Goal: Task Accomplishment & Management: Manage account settings

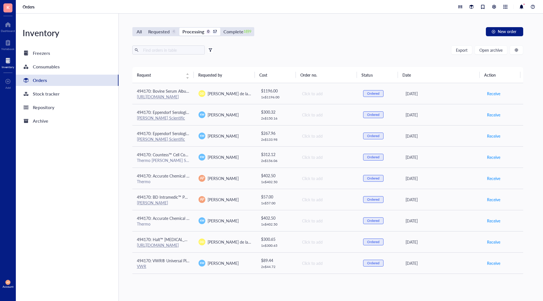
scroll to position [169, 0]
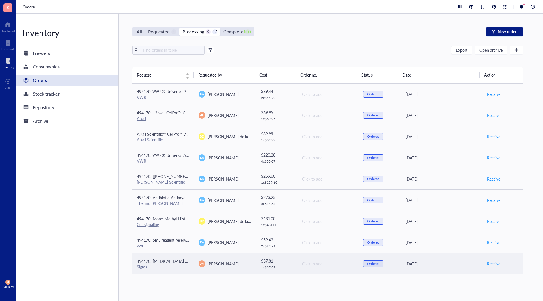
click at [243, 263] on div "[PERSON_NAME]" at bounding box center [225, 264] width 53 height 7
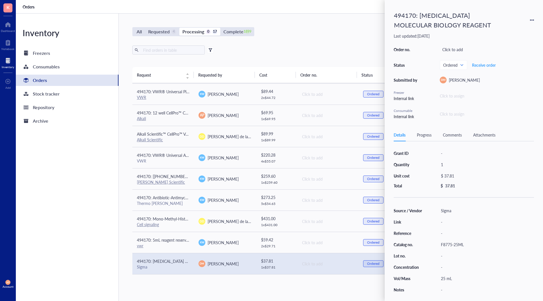
click at [348, 286] on div "All Requested 4 Processing 0 17 Complete 1899 New order Export Open archive Req…" at bounding box center [328, 158] width 418 height 288
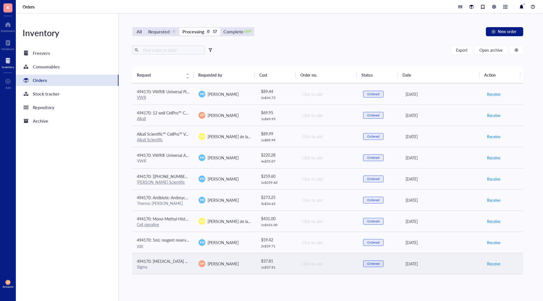
click at [331, 262] on div "Click to add" at bounding box center [328, 264] width 52 height 6
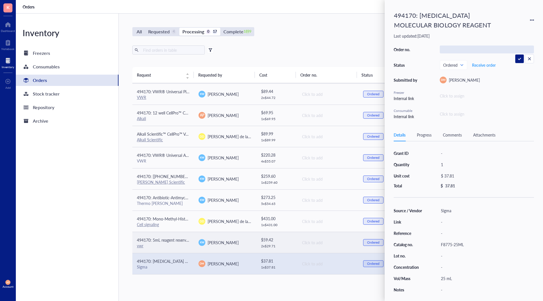
click at [184, 245] on div "vwr" at bounding box center [163, 245] width 53 height 5
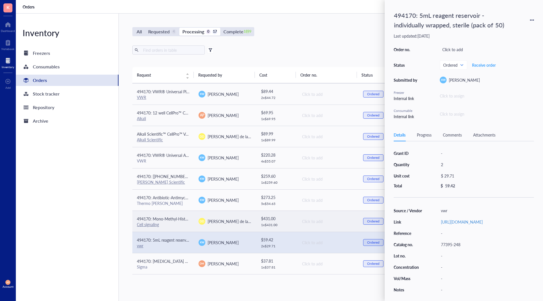
click at [261, 219] on div "$ 431.00" at bounding box center [277, 219] width 32 height 6
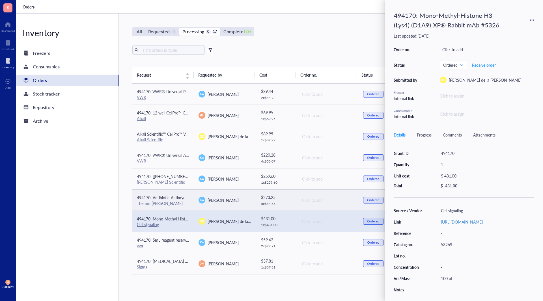
click at [245, 196] on td "[PERSON_NAME]" at bounding box center [225, 200] width 62 height 21
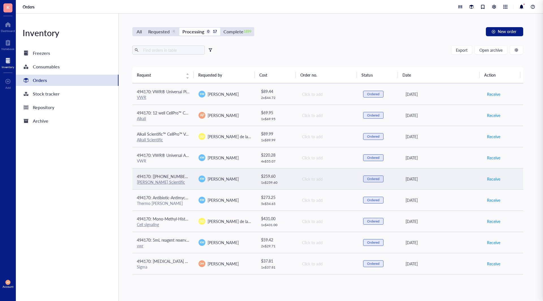
click at [236, 181] on div "[PERSON_NAME]" at bounding box center [225, 179] width 53 height 7
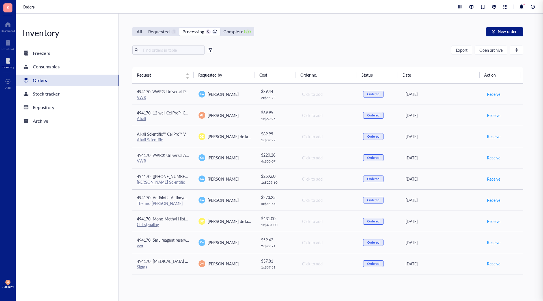
click at [91, 203] on div "Inventory Freezers Consumables Orders Stock tracker Repository Archive" at bounding box center [67, 158] width 103 height 288
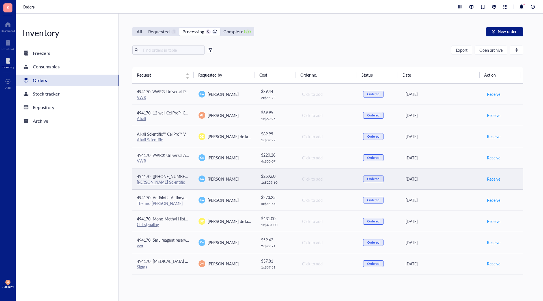
click at [257, 175] on td "$ 259.60 1 x $ 259.60" at bounding box center [276, 178] width 41 height 21
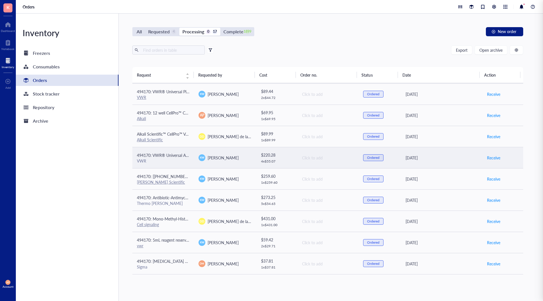
click at [236, 155] on div "[PERSON_NAME]" at bounding box center [225, 157] width 53 height 7
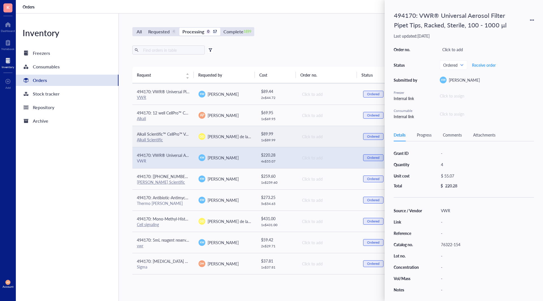
click at [243, 133] on div "[PERSON_NAME] de la [PERSON_NAME]" at bounding box center [225, 136] width 53 height 7
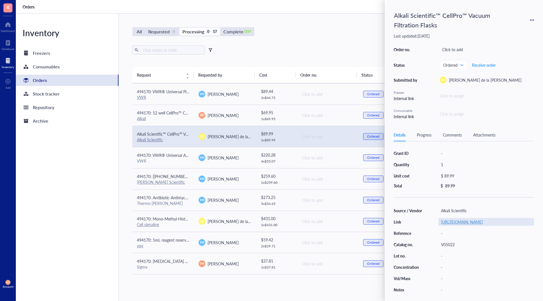
click at [465, 225] on link "[URL][DOMAIN_NAME]" at bounding box center [462, 222] width 42 height 6
click at [484, 64] on span "Receive order" at bounding box center [484, 65] width 24 height 5
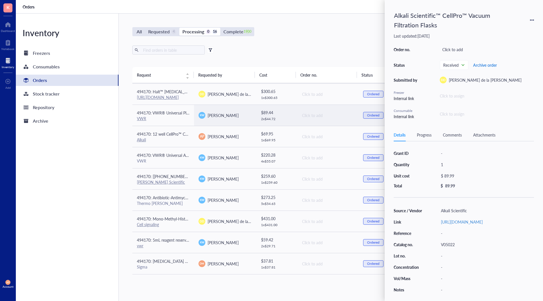
scroll to position [148, 0]
click at [304, 119] on td "Click to add" at bounding box center [328, 115] width 62 height 21
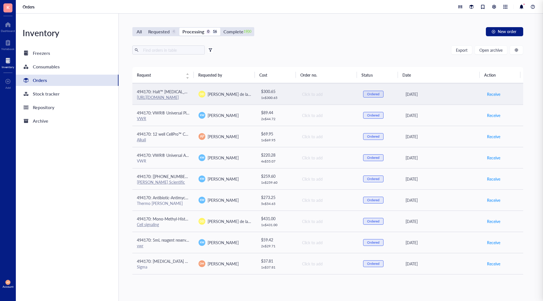
click at [303, 98] on td "Click to add" at bounding box center [328, 93] width 62 height 21
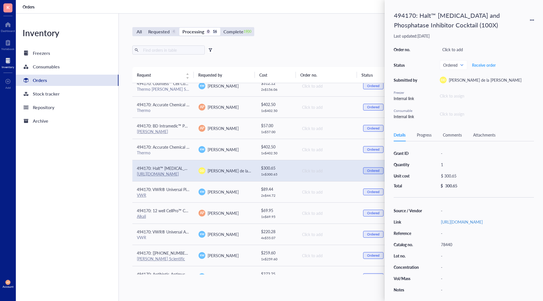
scroll to position [63, 0]
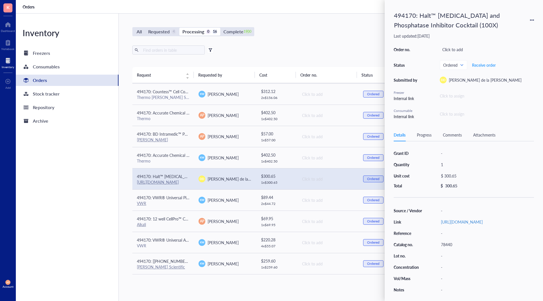
click at [108, 167] on div "Inventory Freezers Consumables Orders Stock tracker Repository Archive" at bounding box center [67, 158] width 103 height 288
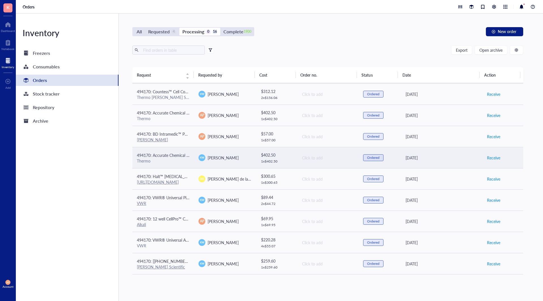
click at [284, 159] on div "1 x $ 402.50" at bounding box center [277, 161] width 32 height 5
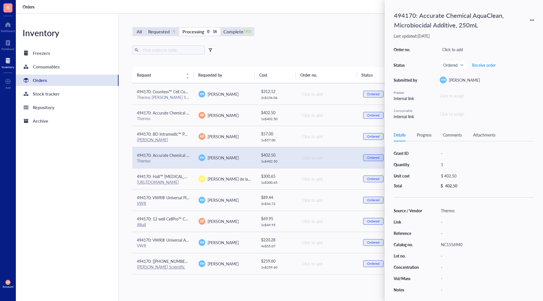
click at [103, 170] on div "Inventory Freezers Consumables Orders Stock tracker Repository Archive" at bounding box center [67, 158] width 103 height 288
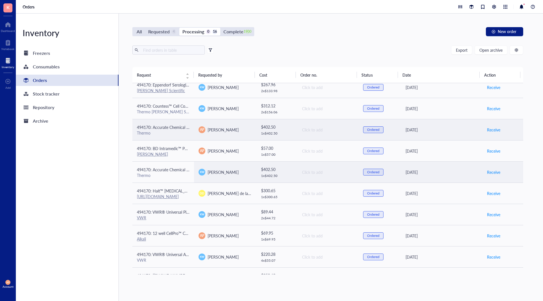
scroll to position [35, 0]
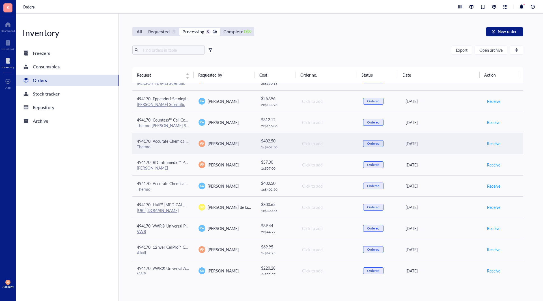
click at [181, 143] on span "494170: Accurate Chemical AquaClean, Microbiocidal Additive, 250mL" at bounding box center [198, 141] width 123 height 6
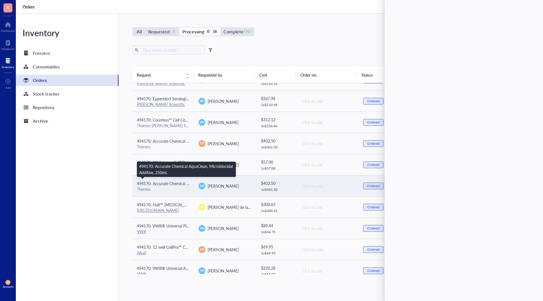
click at [187, 183] on span "494170: Accurate Chemical AquaClean, Microbiocidal Additive, 250mL" at bounding box center [198, 184] width 123 height 6
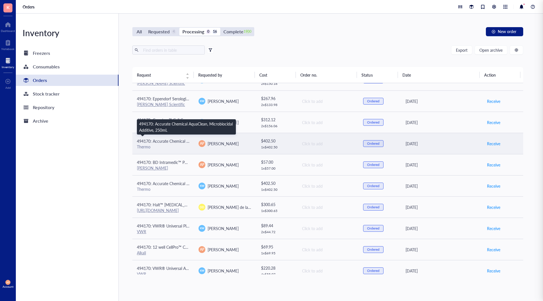
click at [181, 143] on span "494170: Accurate Chemical AquaClean, Microbiocidal Additive, 250mL" at bounding box center [198, 141] width 123 height 6
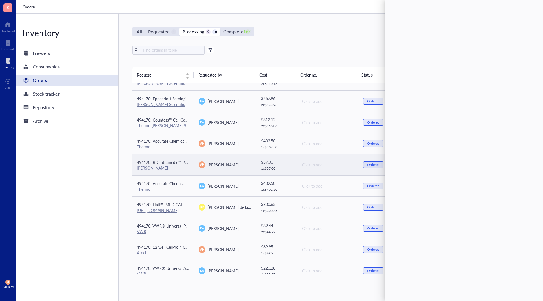
click at [189, 175] on td "494170: BD Intramedic™ PE Tubing 0.015 in., 1.09 mm, 10 ft., PE 20 Tubing [PERS…" at bounding box center [163, 164] width 62 height 21
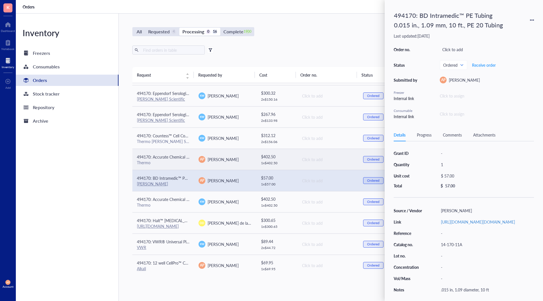
scroll to position [7, 0]
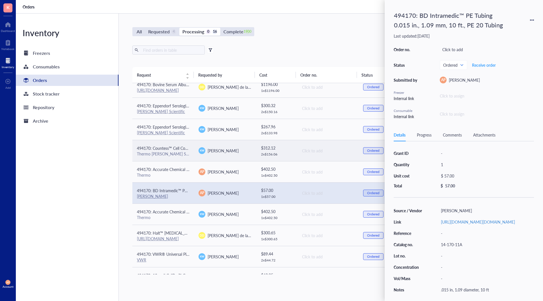
click at [191, 153] on td "494170: Countess™ Cell Counting Chamber Slides Thermo [PERSON_NAME] Scientific" at bounding box center [163, 150] width 62 height 21
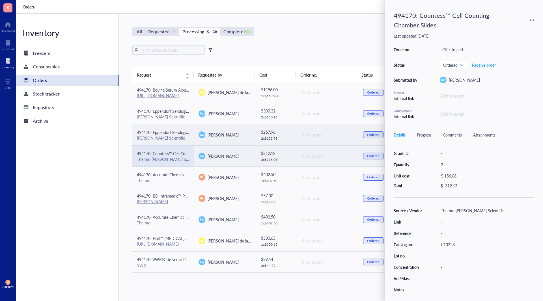
scroll to position [0, 0]
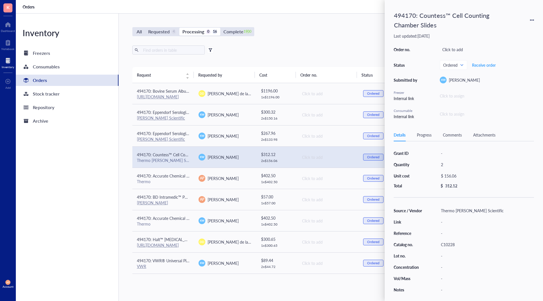
click at [80, 180] on div "Inventory Freezers Consumables Orders Stock tracker Repository Archive" at bounding box center [67, 158] width 103 height 288
